Goal: Navigation & Orientation: Find specific page/section

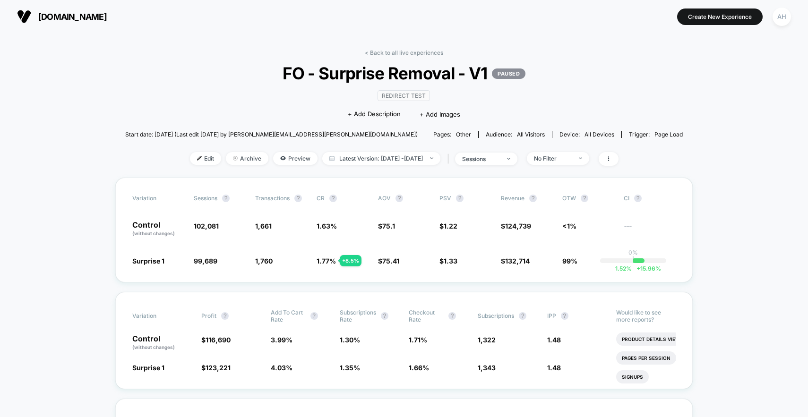
click at [389, 52] on link "< Back to all live experiences" at bounding box center [404, 52] width 78 height 7
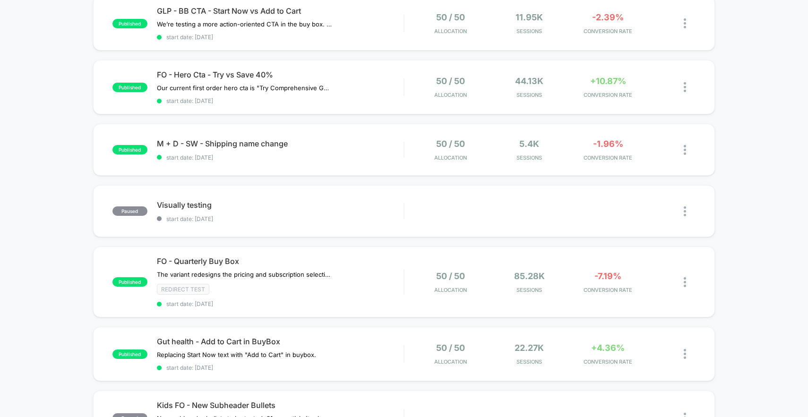
scroll to position [59, 0]
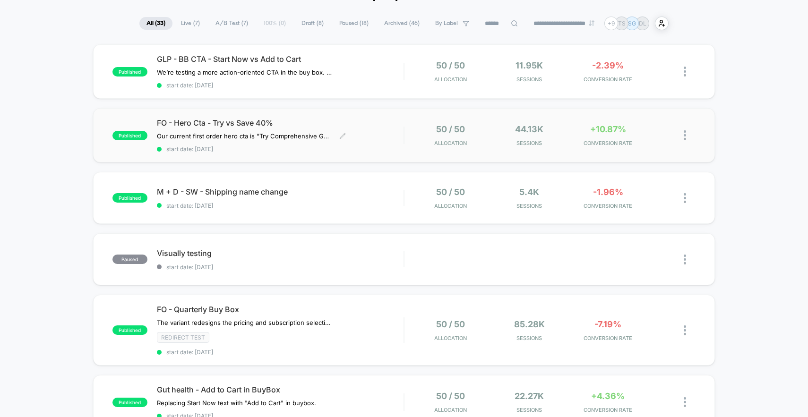
click at [365, 125] on span "FO - Hero Cta - Try vs Save 40%" at bounding box center [280, 122] width 247 height 9
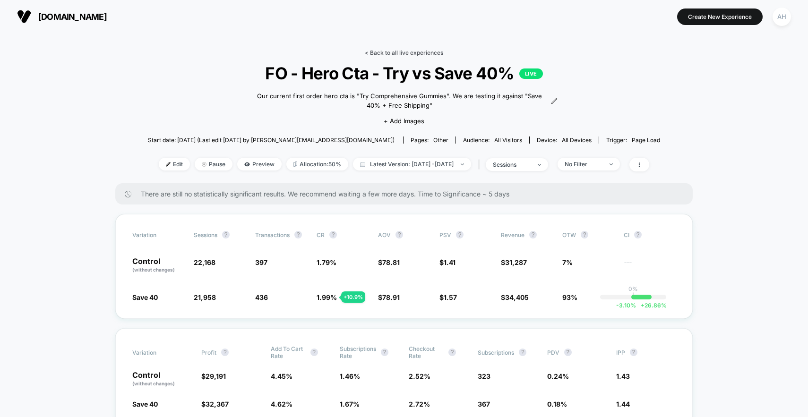
click at [391, 55] on link "< Back to all live experiences" at bounding box center [404, 52] width 78 height 7
